Goal: Information Seeking & Learning: Learn about a topic

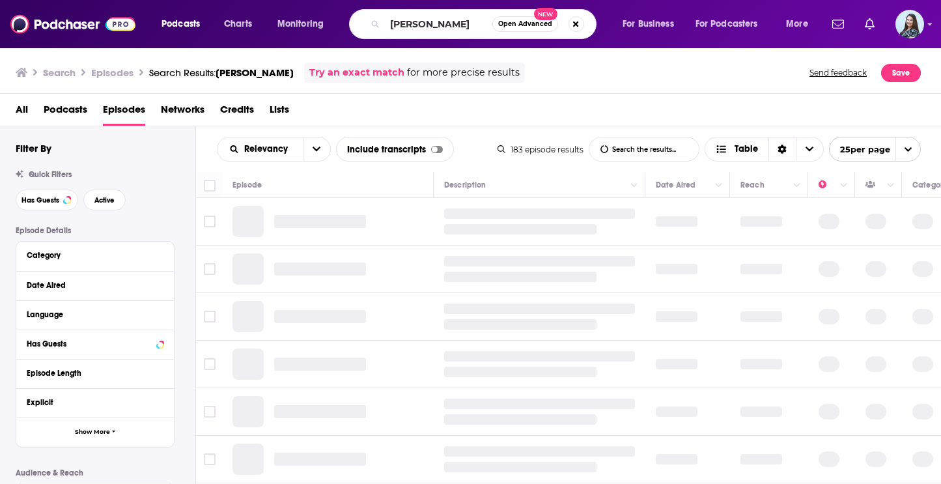
click at [445, 25] on input "[PERSON_NAME]" at bounding box center [438, 24] width 107 height 21
type input "The Book Club"
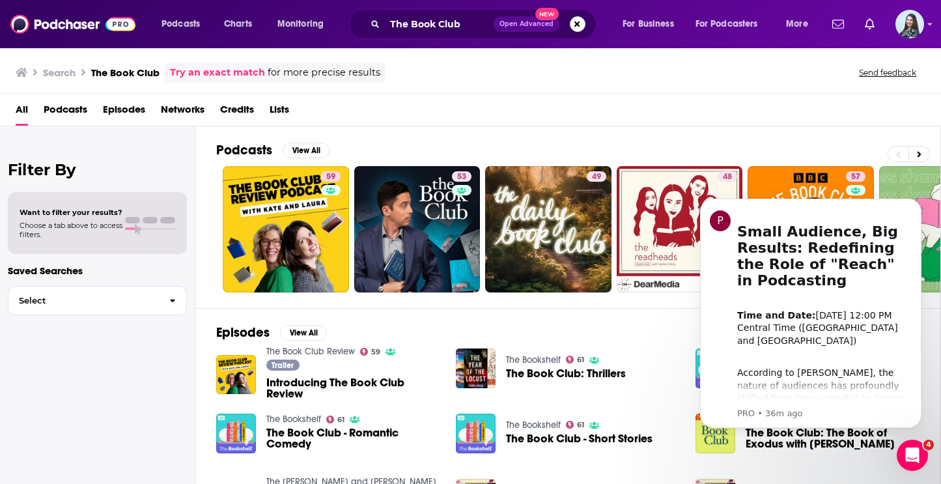
click at [814, 141] on div "Podcasts View All 59 53 49 48 57 52 42 47 + 3k" at bounding box center [578, 217] width 725 height 182
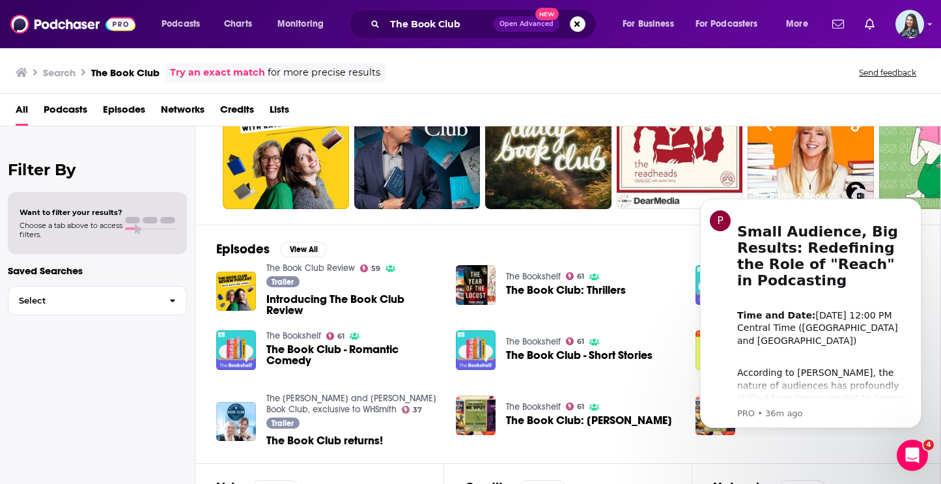
scroll to position [103, 0]
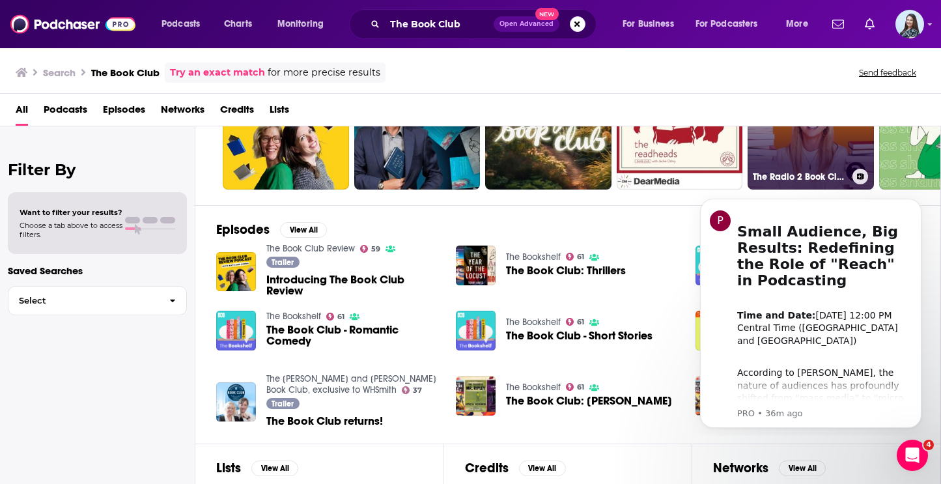
click at [810, 159] on link "57 The Radio 2 Book Club" at bounding box center [811, 126] width 126 height 126
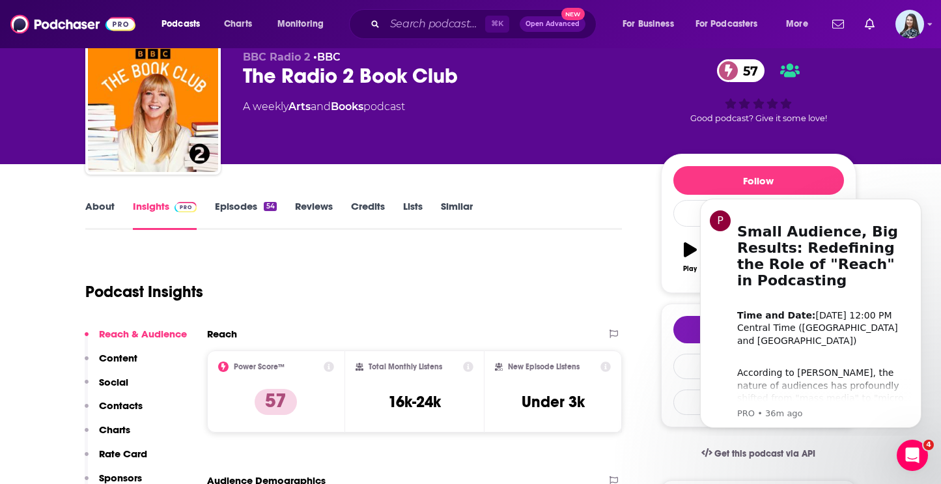
scroll to position [59, 0]
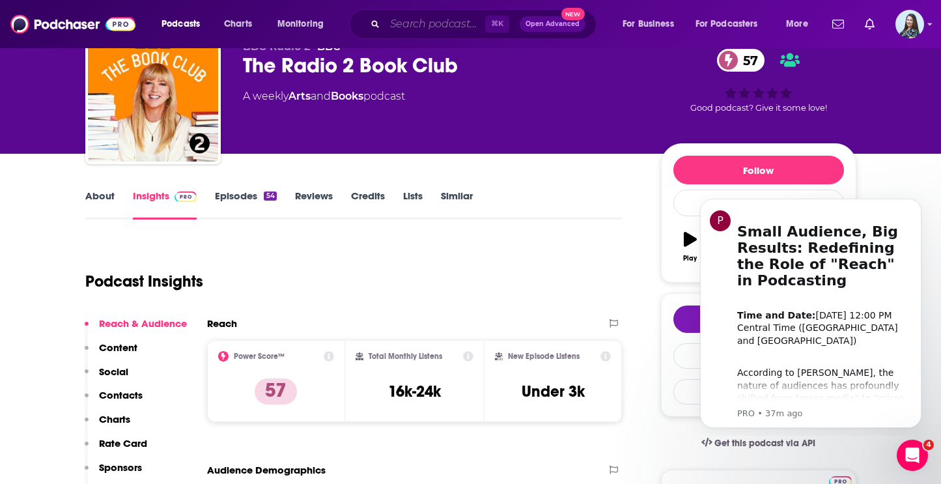
click at [437, 20] on input "Search podcasts, credits, & more..." at bounding box center [435, 24] width 100 height 21
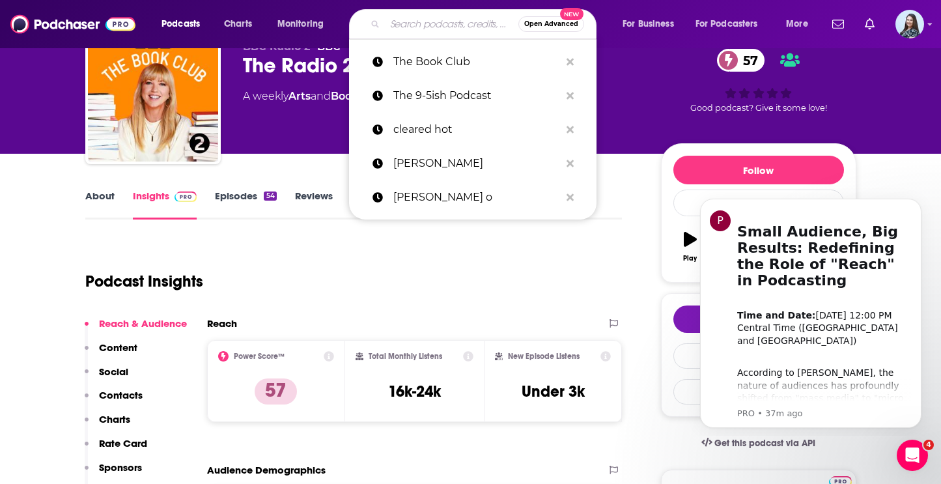
paste input "Good Bad Billionaire"
type input "Good Bad Billionaire"
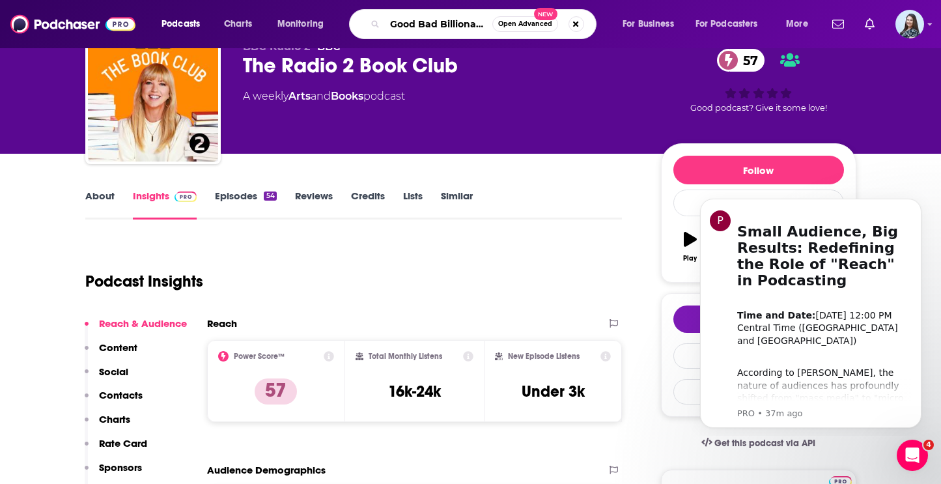
scroll to position [0, 2]
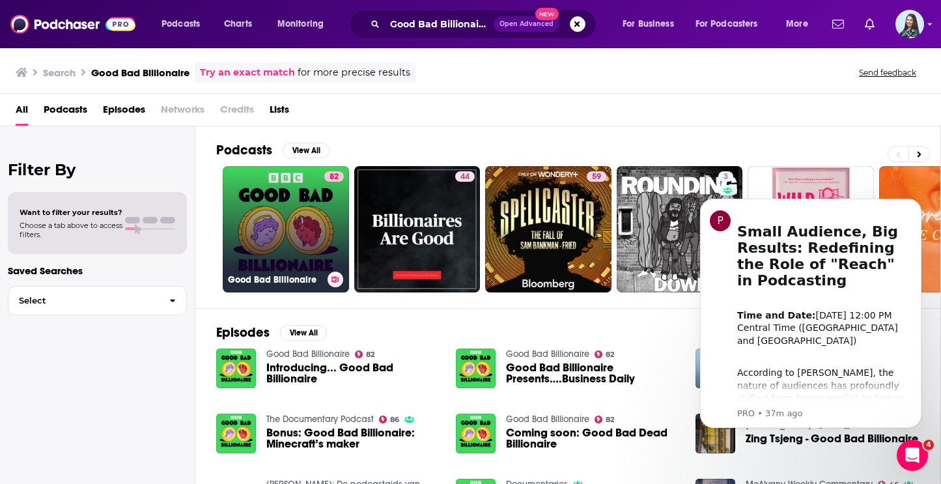
click at [299, 204] on link "82 Good Bad Billionaire" at bounding box center [286, 229] width 126 height 126
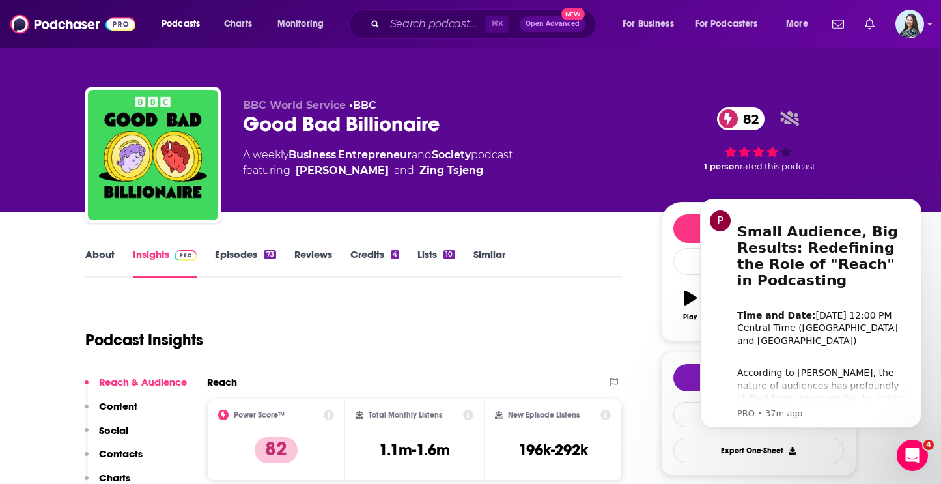
click at [242, 259] on link "Episodes 73" at bounding box center [245, 263] width 61 height 30
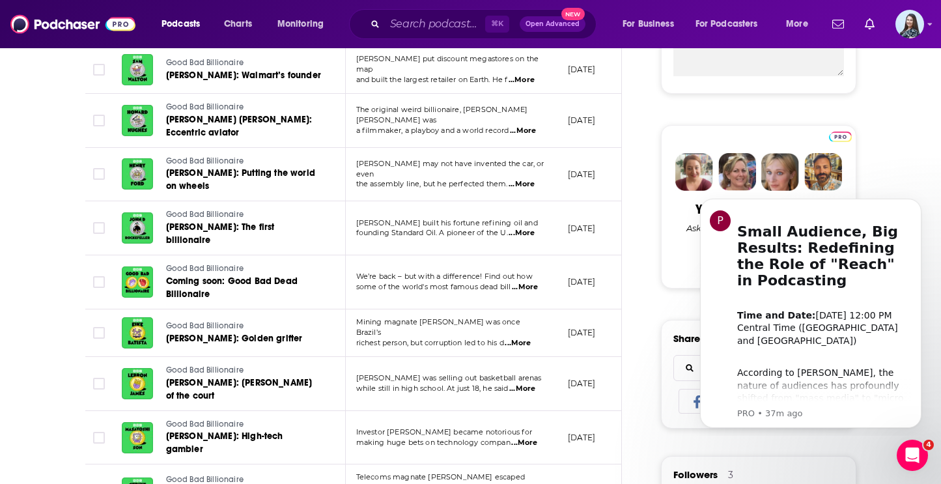
scroll to position [547, 0]
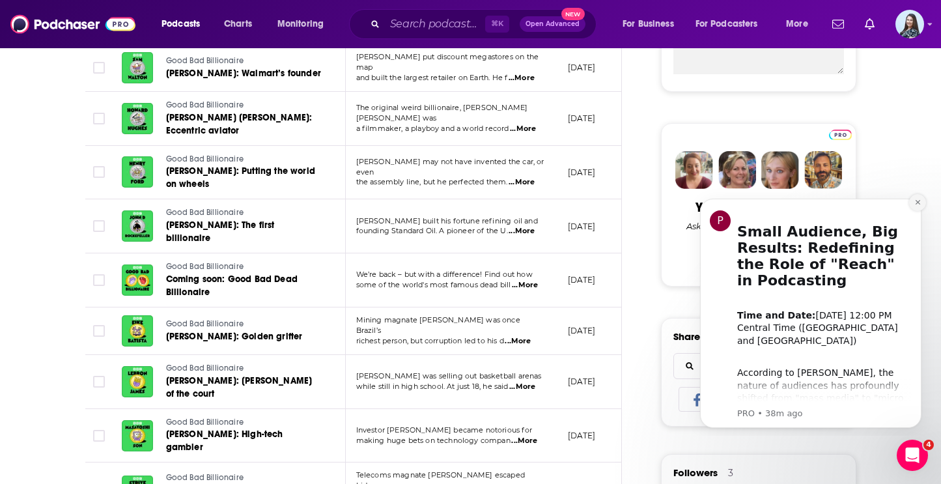
click at [917, 202] on icon "Dismiss notification" at bounding box center [917, 202] width 5 height 5
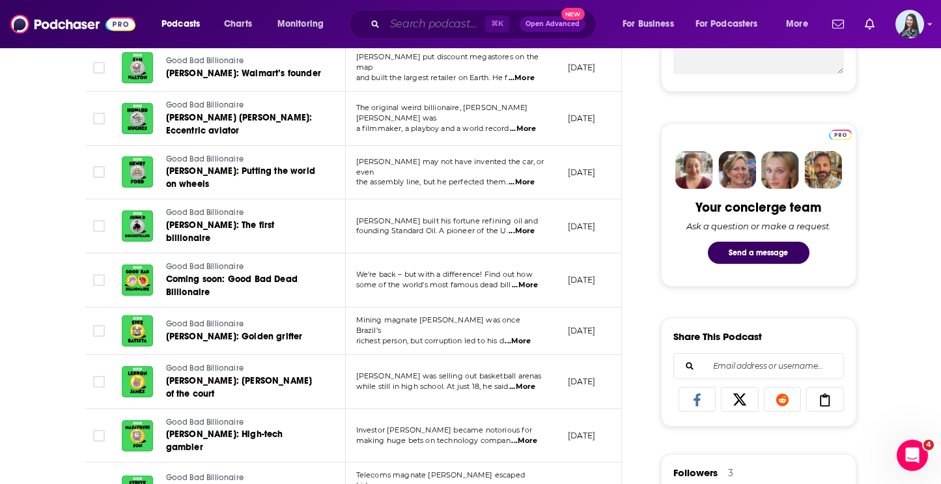
click at [428, 31] on input "Search podcasts, credits, & more..." at bounding box center [435, 24] width 100 height 21
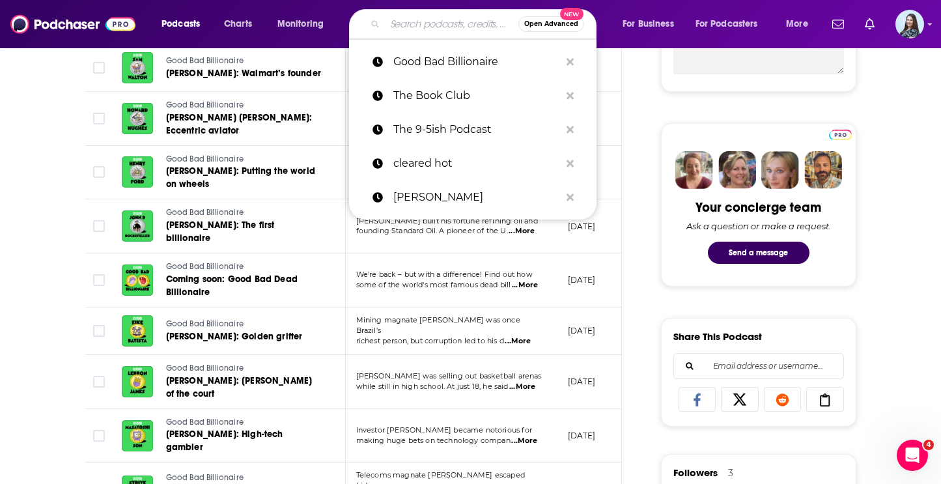
paste input "Insights by Stanford"
type input "Insights by Stanford"
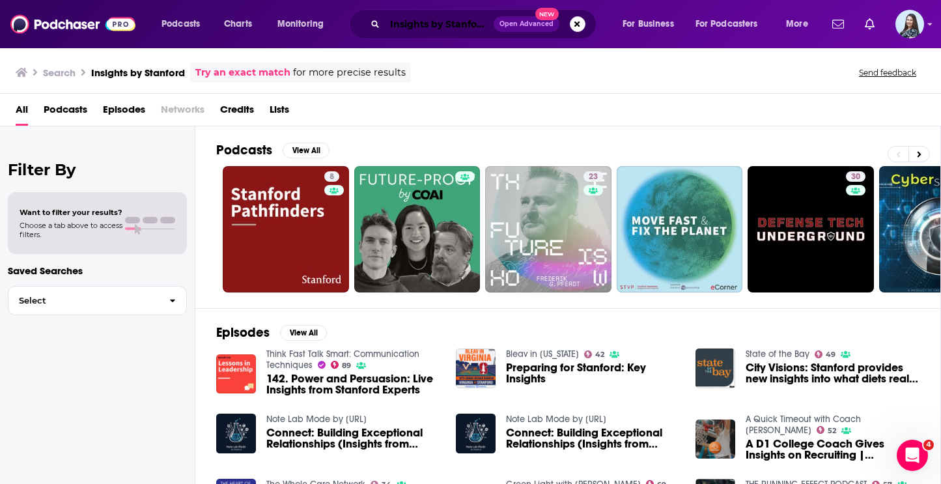
click at [440, 25] on input "Insights by Stanford" at bounding box center [439, 24] width 109 height 21
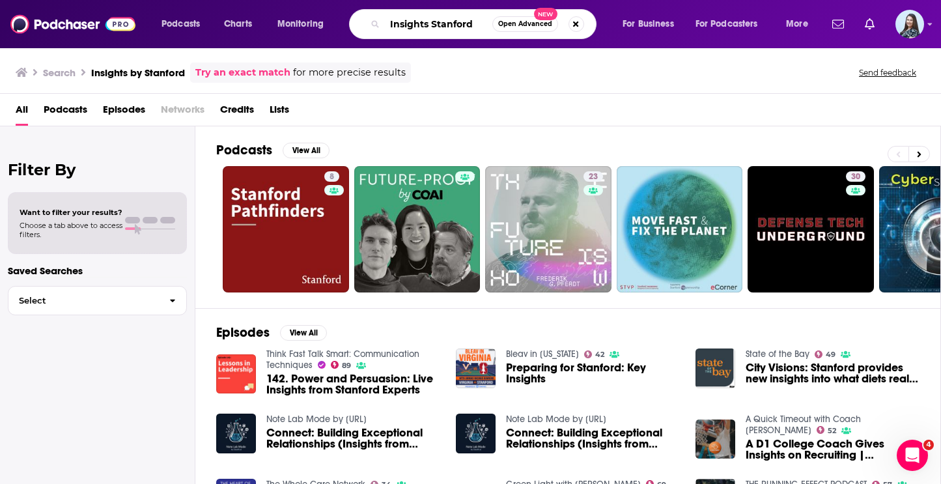
type input "Insights Stanford"
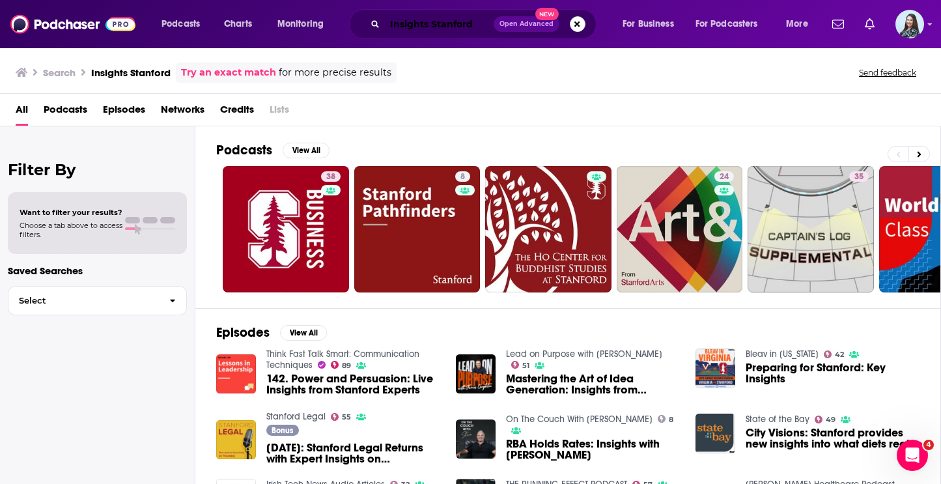
click at [431, 25] on input "Insights Stanford" at bounding box center [439, 24] width 109 height 21
